Goal: Information Seeking & Learning: Learn about a topic

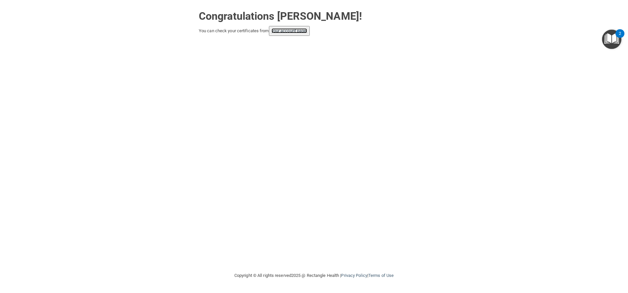
click at [291, 30] on link "your account page!" at bounding box center [290, 30] width 36 height 5
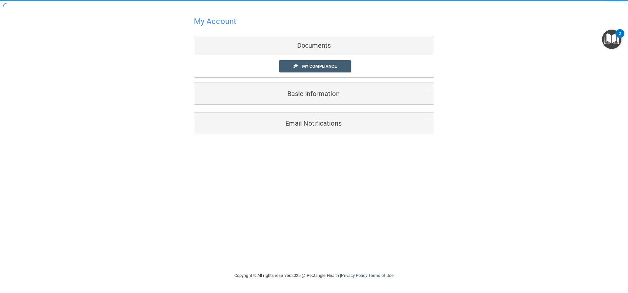
click at [291, 30] on div "My Account Documents My Compliance My Compliance My BAA Basic Information Full …" at bounding box center [314, 60] width 240 height 106
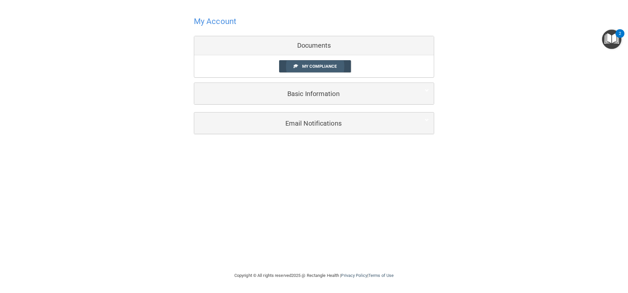
click at [312, 64] on link "My Compliance" at bounding box center [315, 66] width 72 height 12
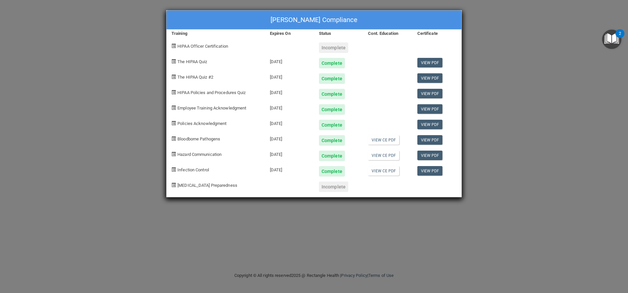
click at [336, 187] on div "Incomplete" at bounding box center [333, 187] width 29 height 11
click at [336, 188] on div "Incomplete" at bounding box center [333, 187] width 29 height 11
click at [337, 46] on div "Incomplete" at bounding box center [333, 47] width 29 height 11
click at [611, 36] on img "Open Resource Center, 2 new notifications" at bounding box center [611, 39] width 19 height 19
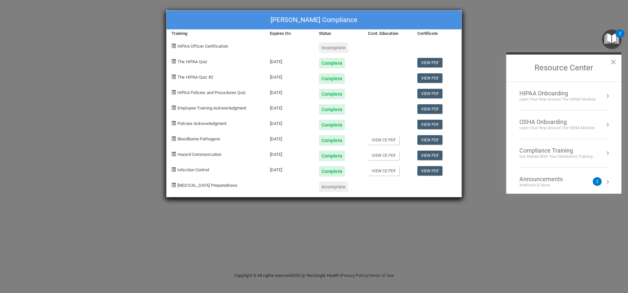
click at [593, 180] on div "2" at bounding box center [597, 182] width 9 height 9
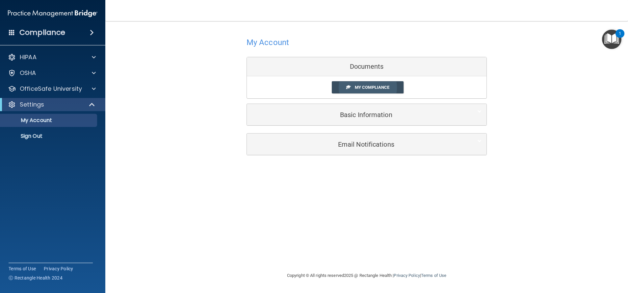
click at [356, 87] on span "My Compliance" at bounding box center [372, 87] width 35 height 5
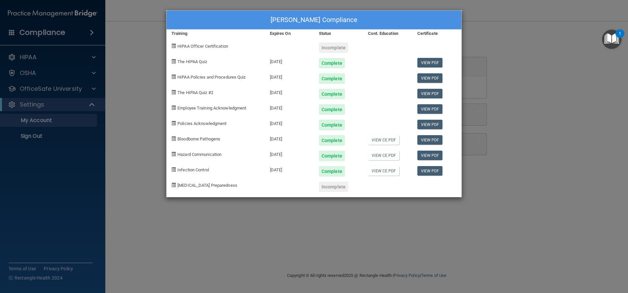
click at [74, 88] on div "[PERSON_NAME] Compliance Training Expires On Status Cont. Education Certificate…" at bounding box center [314, 146] width 628 height 293
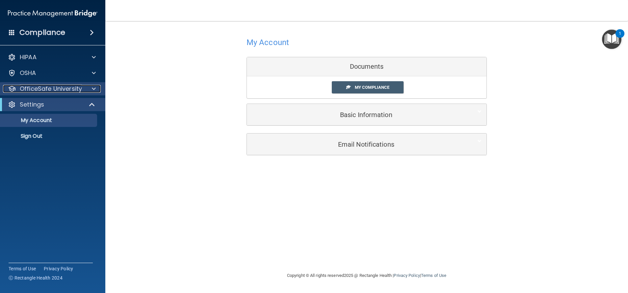
click at [74, 88] on p "OfficeSafe University" at bounding box center [51, 89] width 62 height 8
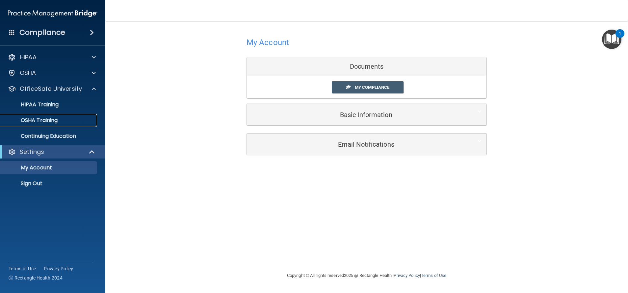
click at [47, 121] on p "OSHA Training" at bounding box center [30, 120] width 53 height 7
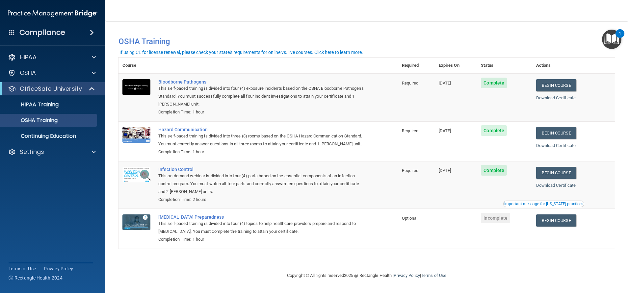
click at [502, 224] on span "Incomplete" at bounding box center [495, 218] width 29 height 11
click at [561, 227] on link "Begin Course" at bounding box center [557, 221] width 40 height 12
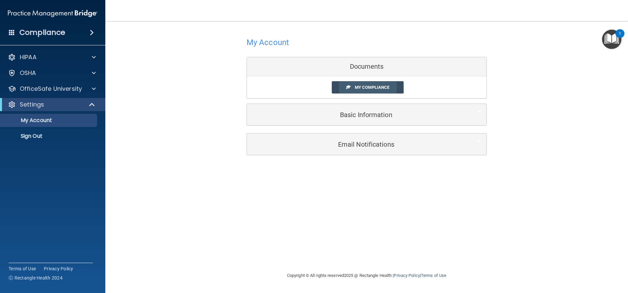
click at [370, 90] on link "My Compliance" at bounding box center [368, 87] width 72 height 12
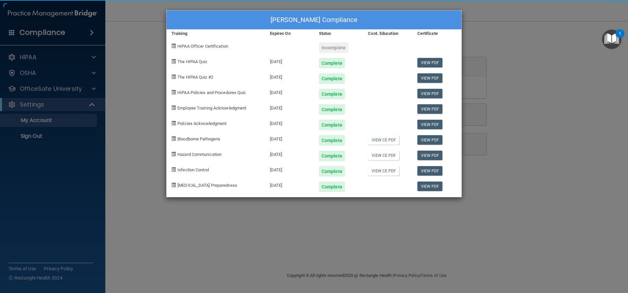
click at [364, 87] on body "Compliance HIPAA Documents and Policies Report an Incident Business Associates …" at bounding box center [314, 146] width 628 height 293
click at [354, 40] on div "Incomplete" at bounding box center [338, 45] width 49 height 15
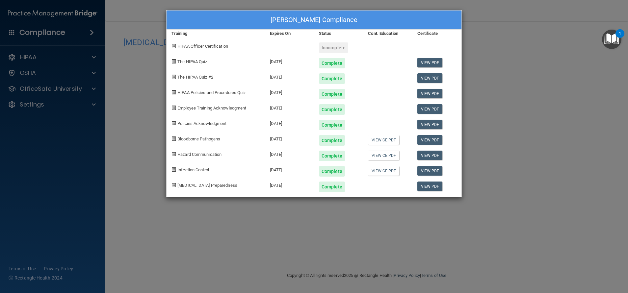
click at [34, 86] on div "[PERSON_NAME] Compliance Training Expires On Status Cont. Education Certificate…" at bounding box center [314, 146] width 628 height 293
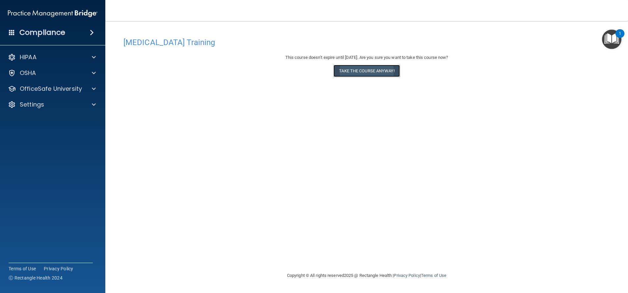
click at [380, 67] on button "Take the course anyway!" at bounding box center [367, 71] width 66 height 12
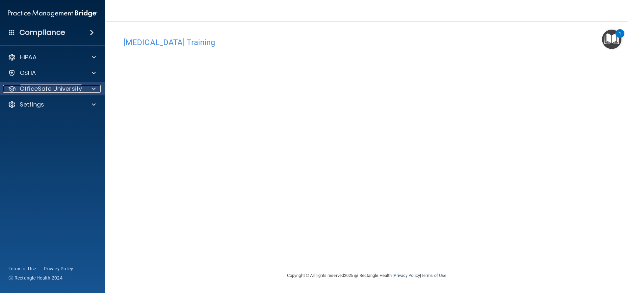
click at [31, 86] on p "OfficeSafe University" at bounding box center [51, 89] width 62 height 8
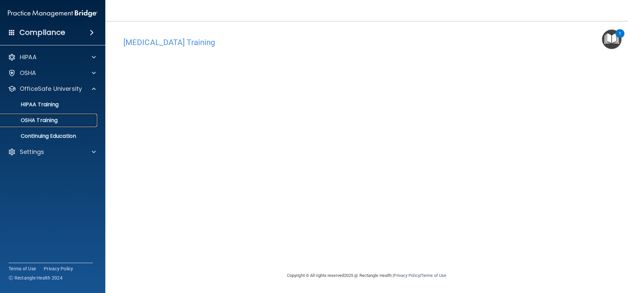
click at [40, 122] on p "OSHA Training" at bounding box center [30, 120] width 53 height 7
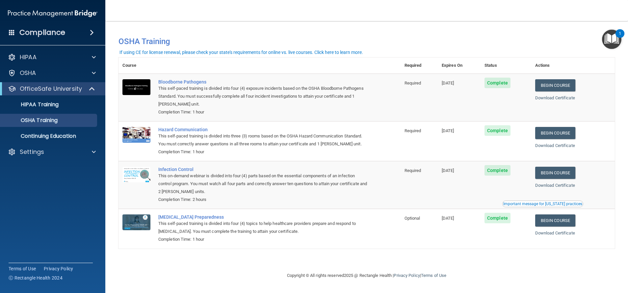
click at [619, 32] on div "1" at bounding box center [620, 33] width 9 height 9
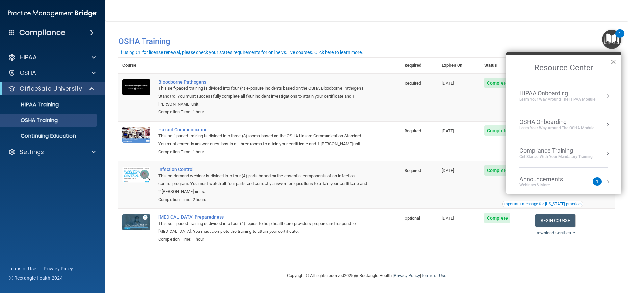
click at [614, 63] on button "×" at bounding box center [614, 62] width 6 height 11
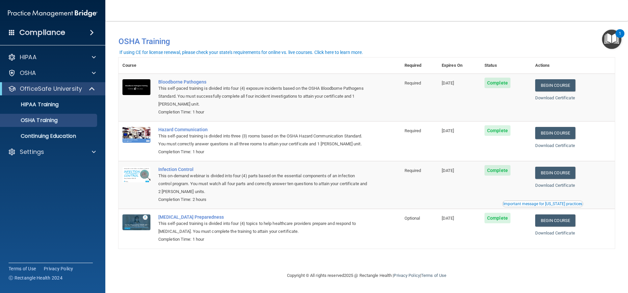
click at [628, 24] on main "You have a course that has expired or is incomplete. Please complete the course…" at bounding box center [366, 157] width 523 height 272
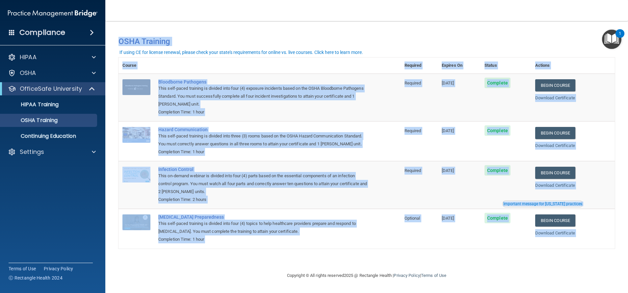
drag, startPoint x: 628, startPoint y: 24, endPoint x: 630, endPoint y: 89, distance: 64.6
click at [628, 89] on html "Compliance HIPAA Documents and Policies Report an Incident Business Associates …" at bounding box center [314, 146] width 628 height 293
click at [413, 62] on th "Required" at bounding box center [419, 66] width 37 height 16
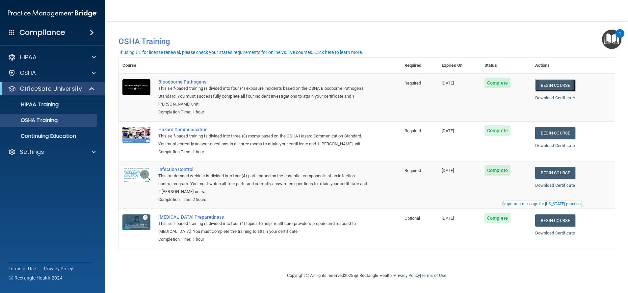
click at [559, 83] on link "Begin Course" at bounding box center [556, 85] width 40 height 12
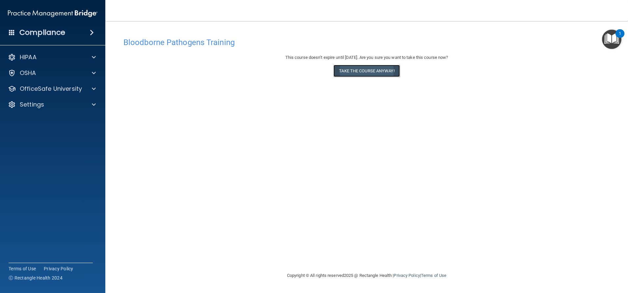
click at [375, 70] on button "Take the course anyway!" at bounding box center [367, 71] width 66 height 12
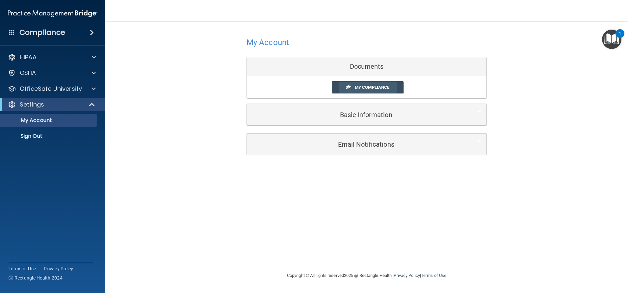
click at [377, 84] on link "My Compliance" at bounding box center [368, 87] width 72 height 12
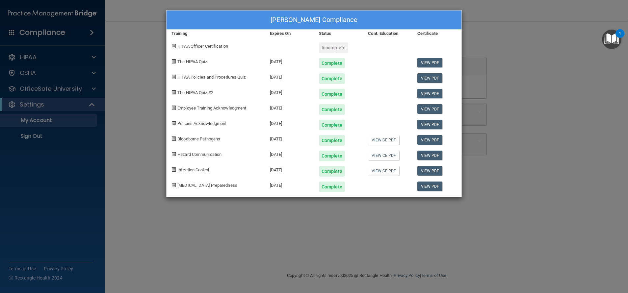
click at [29, 55] on div "[PERSON_NAME] Compliance Training Expires On Status Cont. Education Certificate…" at bounding box center [314, 146] width 628 height 293
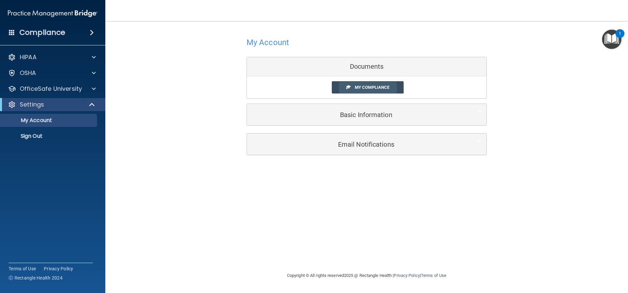
click at [380, 87] on span "My Compliance" at bounding box center [372, 87] width 35 height 5
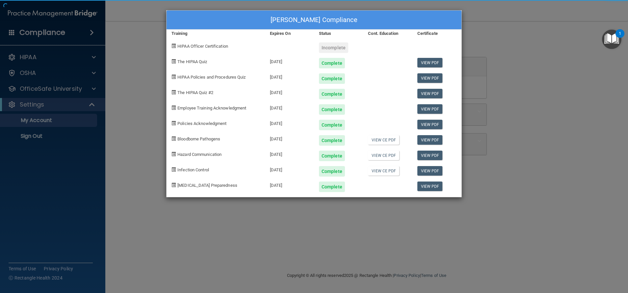
click at [380, 87] on div "Annette Blackwood's Compliance Training Expires On Status Cont. Education Certi…" at bounding box center [314, 103] width 296 height 187
click at [48, 86] on div "Annette Blackwood's Compliance Training Expires On Status Cont. Education Certi…" at bounding box center [314, 146] width 628 height 293
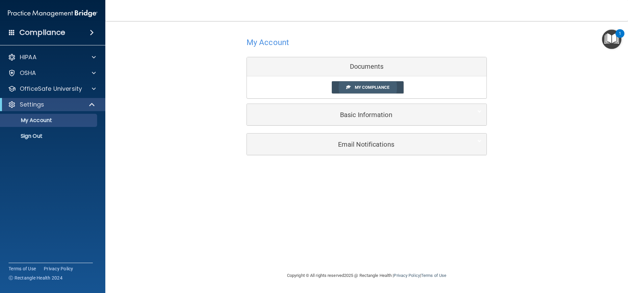
click at [400, 88] on link "My Compliance" at bounding box center [368, 87] width 72 height 12
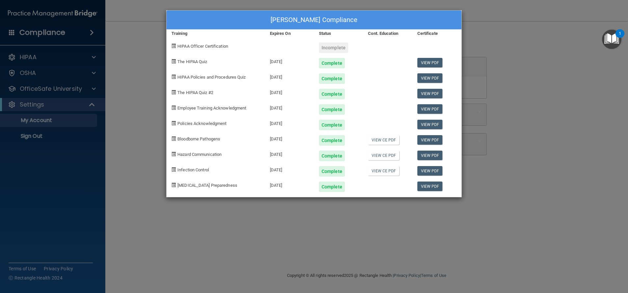
click at [388, 88] on div at bounding box center [387, 91] width 49 height 15
click at [341, 48] on div "Incomplete" at bounding box center [333, 47] width 29 height 11
click at [30, 76] on div "Annette Blackwood's Compliance Training Expires On Status Cont. Education Certi…" at bounding box center [314, 146] width 628 height 293
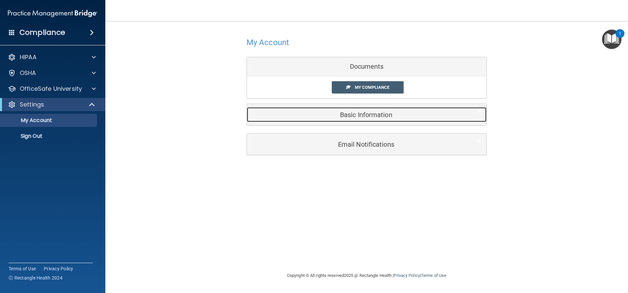
click at [366, 113] on h5 "Basic Information" at bounding box center [357, 114] width 210 height 7
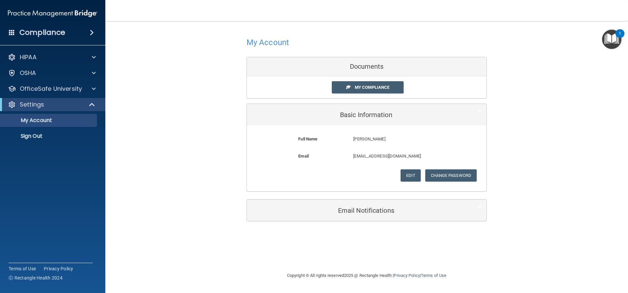
click at [376, 69] on div "Documents" at bounding box center [367, 66] width 240 height 19
click at [418, 64] on div "Documents" at bounding box center [367, 66] width 240 height 19
click at [435, 86] on div "My Compliance" at bounding box center [367, 87] width 240 height 12
click at [372, 64] on div "Documents" at bounding box center [367, 66] width 240 height 19
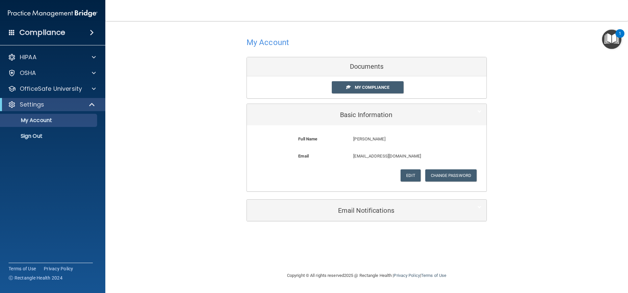
click at [397, 67] on div "Documents" at bounding box center [367, 66] width 240 height 19
click at [374, 86] on span "My Compliance" at bounding box center [372, 87] width 35 height 5
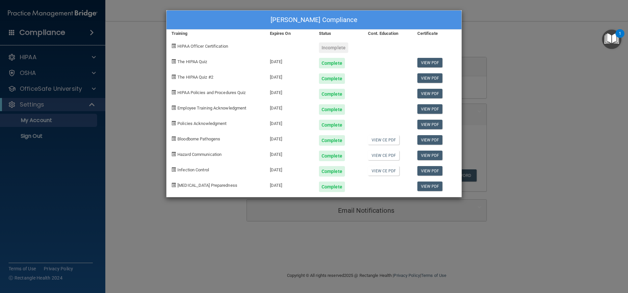
click at [29, 58] on div "Annette Blackwood's Compliance Training Expires On Status Cont. Education Certi…" at bounding box center [314, 146] width 628 height 293
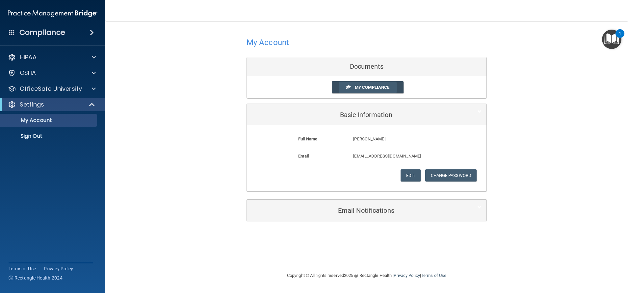
click at [373, 85] on span "My Compliance" at bounding box center [372, 87] width 35 height 5
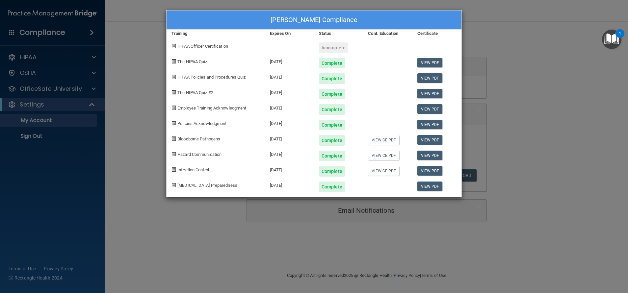
click at [19, 51] on div "Annette Blackwood's Compliance Training Expires On Status Cont. Education Certi…" at bounding box center [314, 146] width 628 height 293
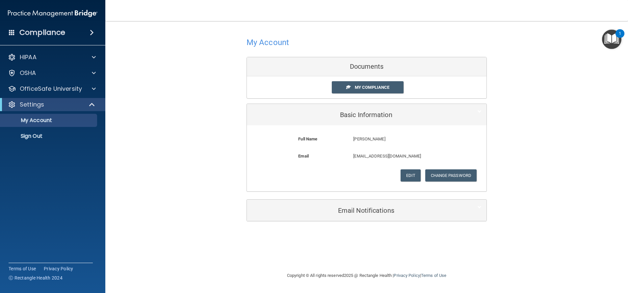
click at [614, 39] on img "Open Resource Center, 1 new notification" at bounding box center [611, 39] width 19 height 19
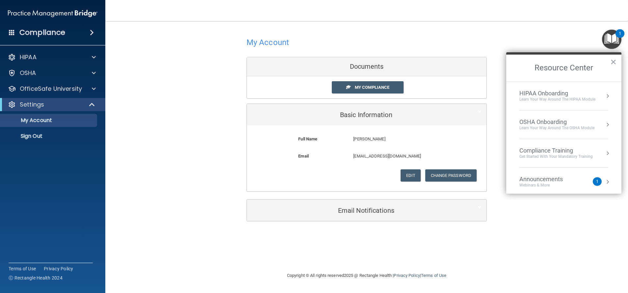
click at [500, 108] on div "My Account Documents My Compliance My Compliance My BAA Basic Information Full …" at bounding box center [367, 129] width 497 height 202
click at [615, 61] on button "×" at bounding box center [614, 62] width 6 height 11
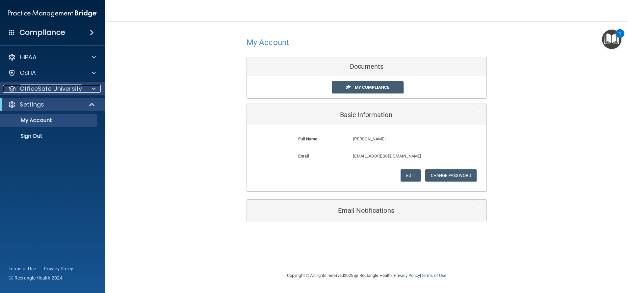
click at [25, 88] on p "OfficeSafe University" at bounding box center [51, 89] width 62 height 8
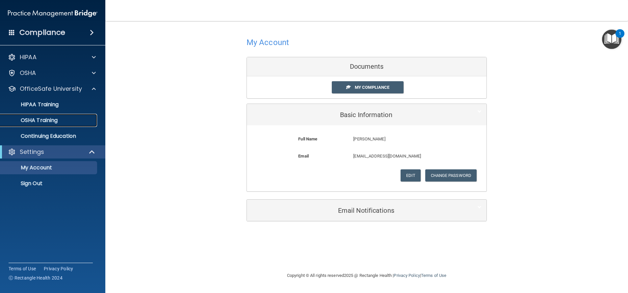
click at [37, 118] on p "OSHA Training" at bounding box center [30, 120] width 53 height 7
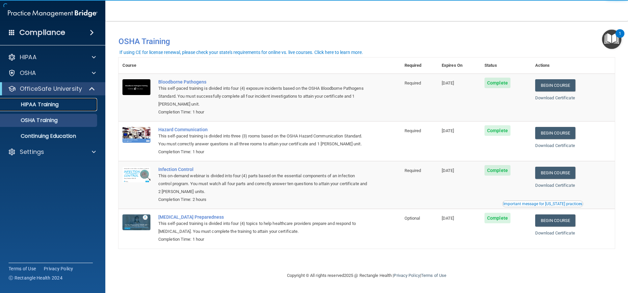
click at [37, 103] on p "HIPAA Training" at bounding box center [31, 104] width 54 height 7
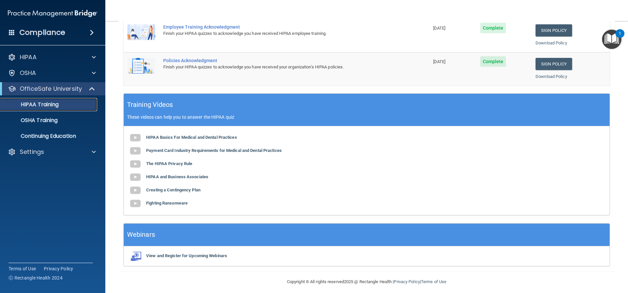
scroll to position [203, 0]
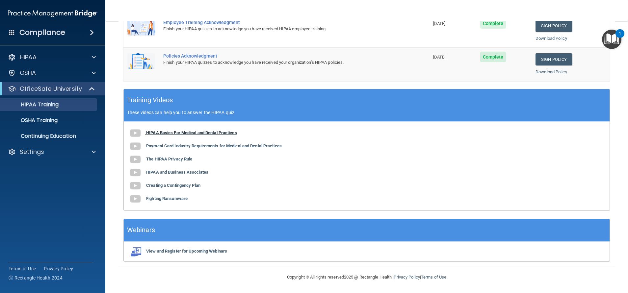
click at [205, 131] on b "HIPAA Basics For Medical and Dental Practices" at bounding box center [191, 132] width 91 height 5
